Goal: Information Seeking & Learning: Find specific fact

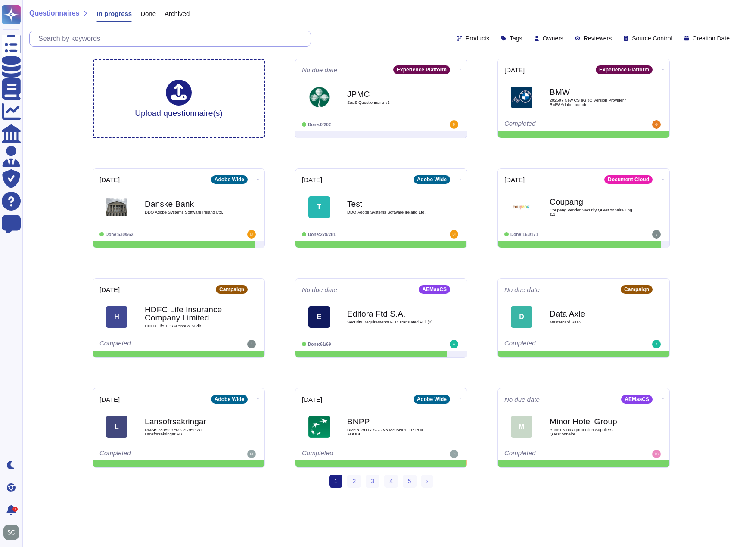
click at [95, 36] on input "text" at bounding box center [172, 38] width 277 height 15
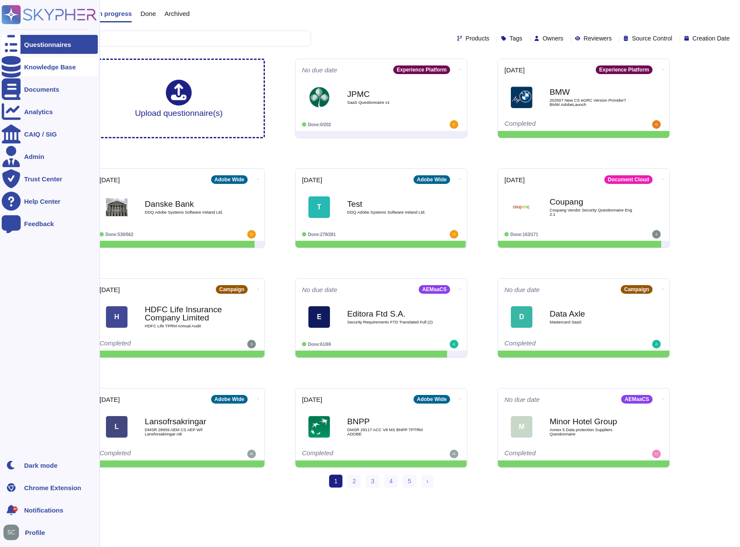
click at [38, 65] on div "Knowledge Base" at bounding box center [50, 67] width 52 height 6
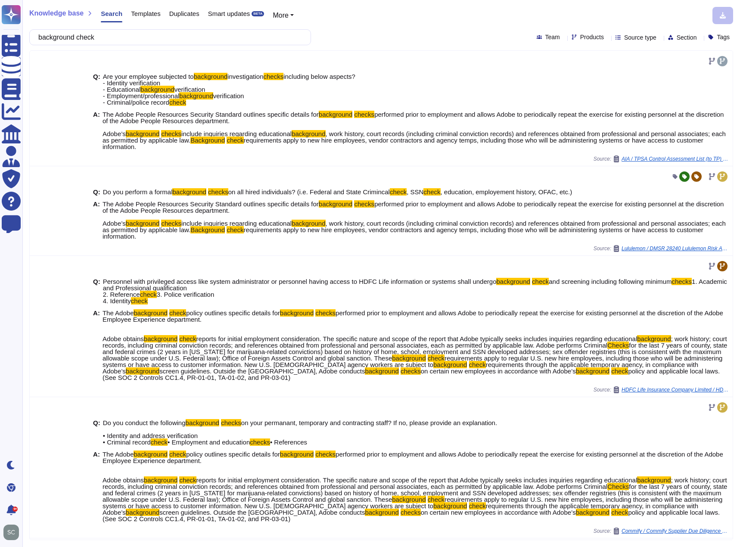
click at [176, 40] on input "background check" at bounding box center [168, 37] width 268 height 15
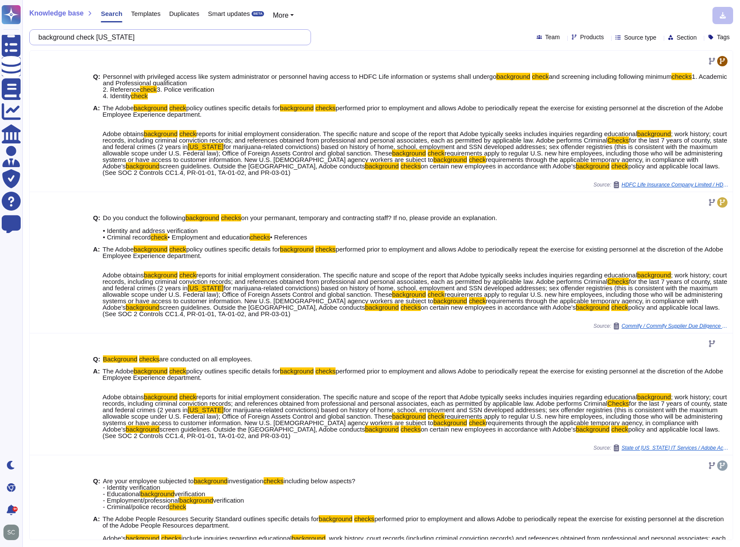
drag, startPoint x: 103, startPoint y: 37, endPoint x: 29, endPoint y: 44, distance: 74.8
click at [29, 44] on div "Knowledge base Search Templates Duplicates Smart updates BETA More background c…" at bounding box center [381, 273] width 718 height 547
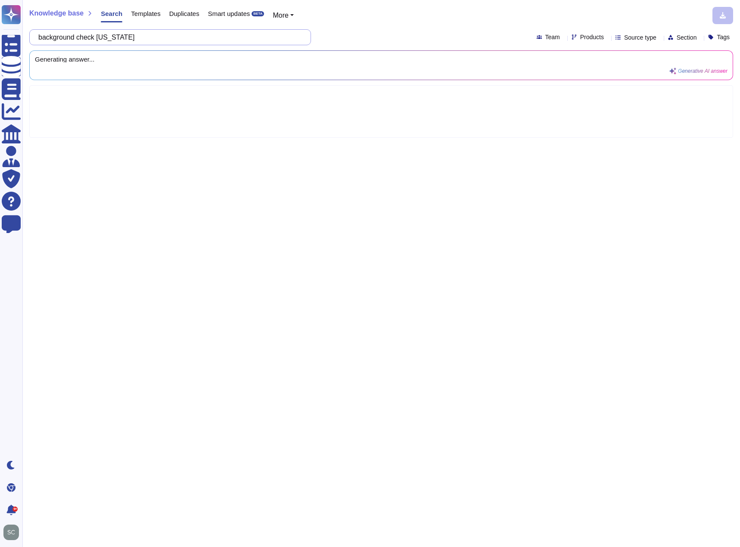
type input "[US_STATE]"
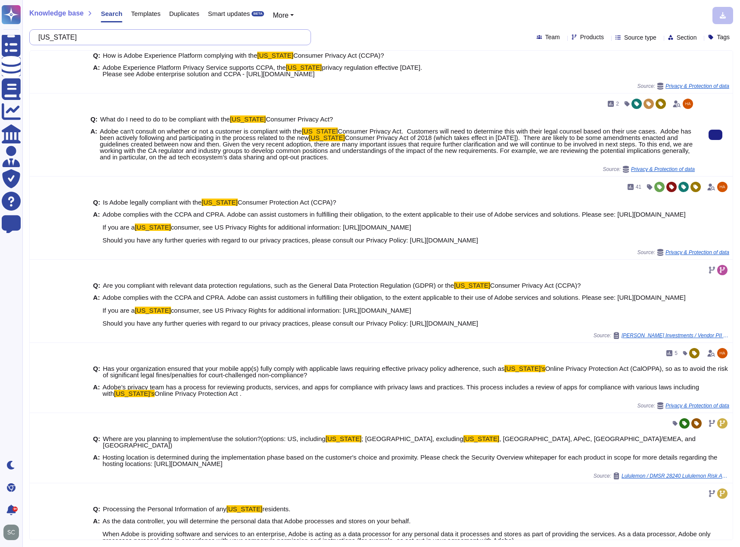
scroll to position [227, 0]
